Goal: Task Accomplishment & Management: Use online tool/utility

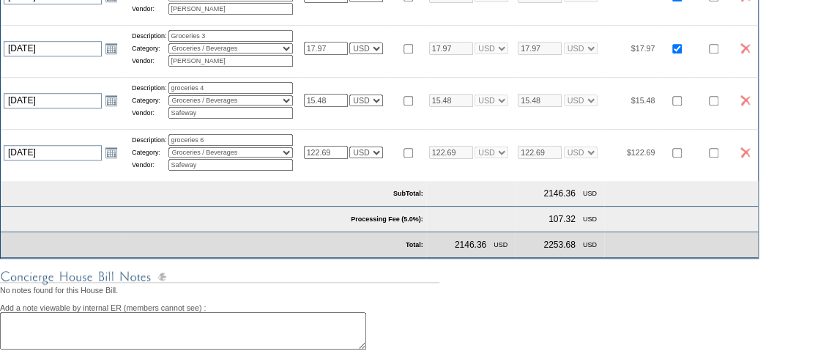
scroll to position [731, 0]
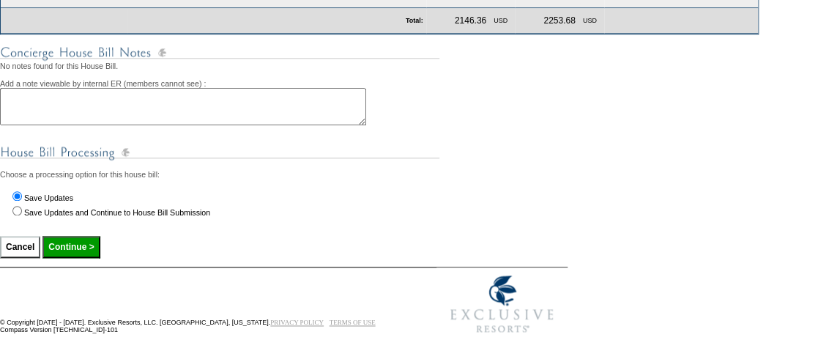
click at [81, 245] on input "Continue >" at bounding box center [70, 247] width 57 height 22
type input "Processing..."
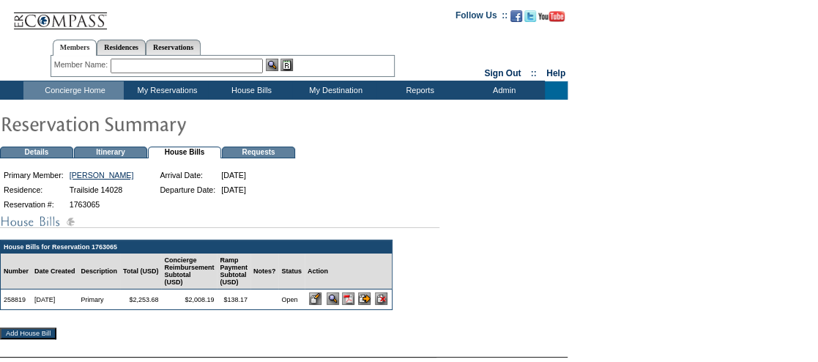
click at [355, 305] on img at bounding box center [348, 298] width 12 height 12
click at [355, 304] on img at bounding box center [348, 298] width 12 height 12
click at [355, 303] on img at bounding box center [348, 298] width 12 height 12
